Goal: Task Accomplishment & Management: Manage account settings

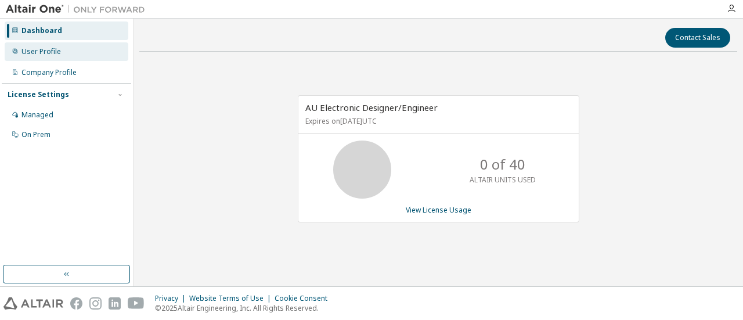
click at [55, 59] on div "User Profile" at bounding box center [67, 51] width 124 height 19
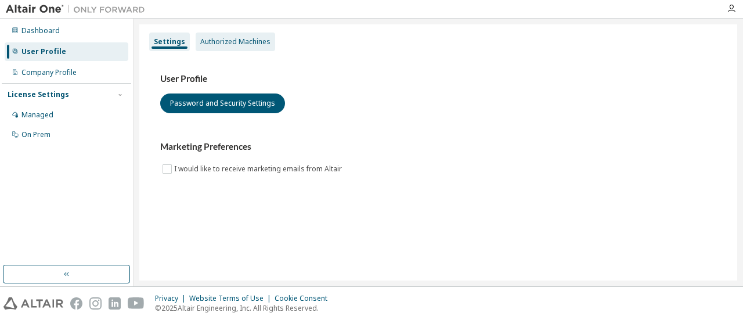
click at [230, 46] on div "Authorized Machines" at bounding box center [236, 42] width 80 height 19
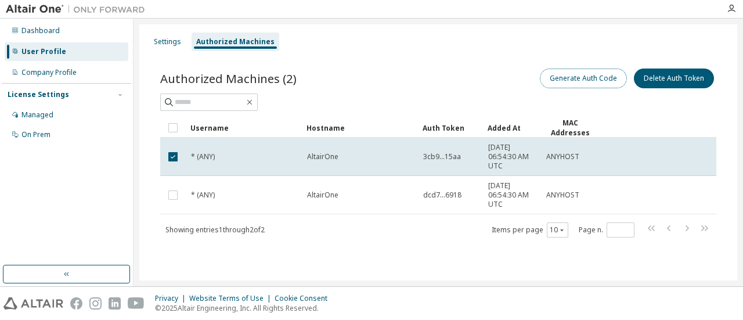
click at [602, 75] on button "Generate Auth Code" at bounding box center [583, 78] width 87 height 20
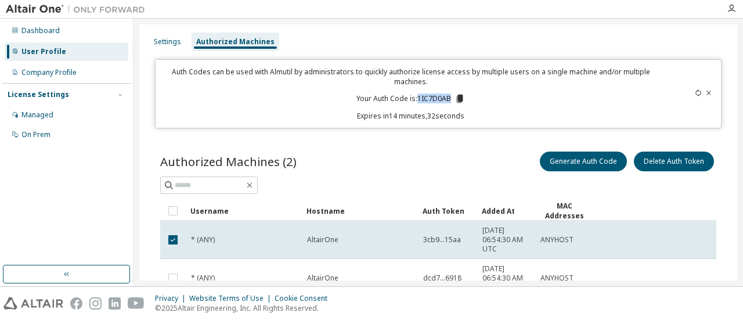
drag, startPoint x: 414, startPoint y: 98, endPoint x: 449, endPoint y: 97, distance: 34.3
click at [449, 97] on p "Your Auth Code is: 1IC7D0AB" at bounding box center [410, 98] width 109 height 10
copy p "1IC7D0AB"
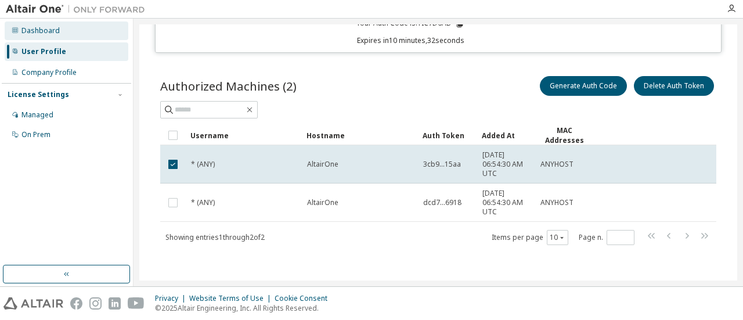
click at [98, 34] on div "Dashboard" at bounding box center [67, 30] width 124 height 19
